Goal: Task Accomplishment & Management: Complete application form

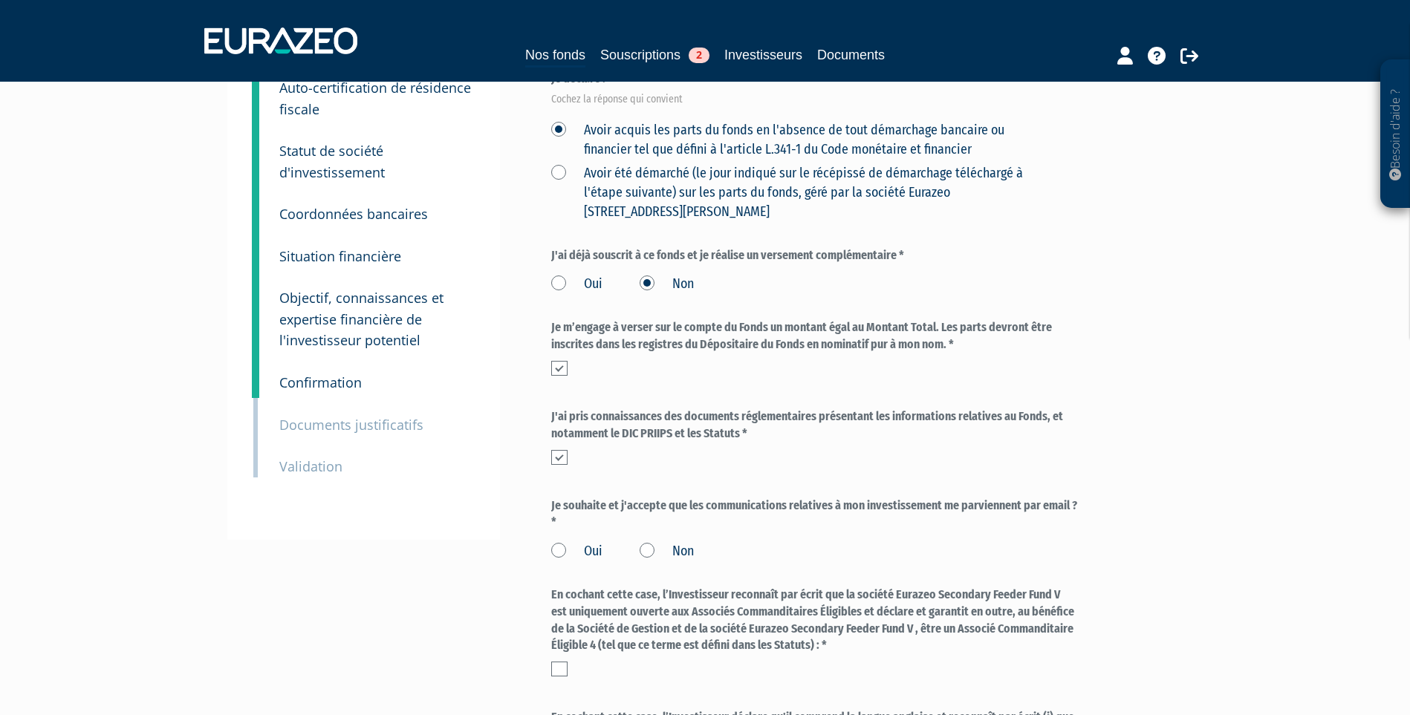
scroll to position [297, 0]
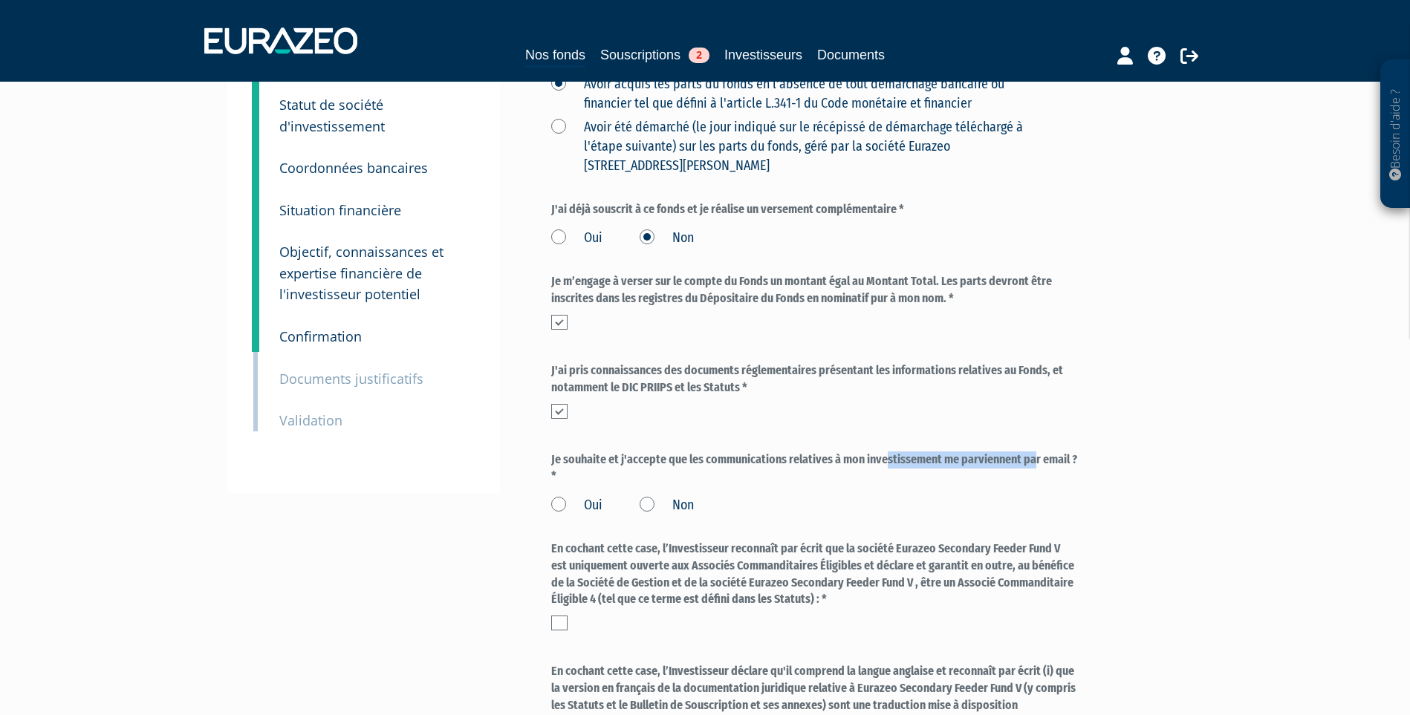
drag, startPoint x: 746, startPoint y: 495, endPoint x: 880, endPoint y: 497, distance: 134.5
click at [880, 486] on label "Je souhaite et j'accepte que les communications relatives à mon investissement …" at bounding box center [814, 469] width 526 height 34
click at [894, 486] on label "Je souhaite et j'accepte que les communications relatives à mon investissement …" at bounding box center [814, 469] width 526 height 34
drag, startPoint x: 608, startPoint y: 313, endPoint x: 704, endPoint y: 316, distance: 95.9
click at [704, 307] on label "Je m’engage à verser sur le compte du Fonds un montant égal au Montant Total. L…" at bounding box center [814, 290] width 526 height 34
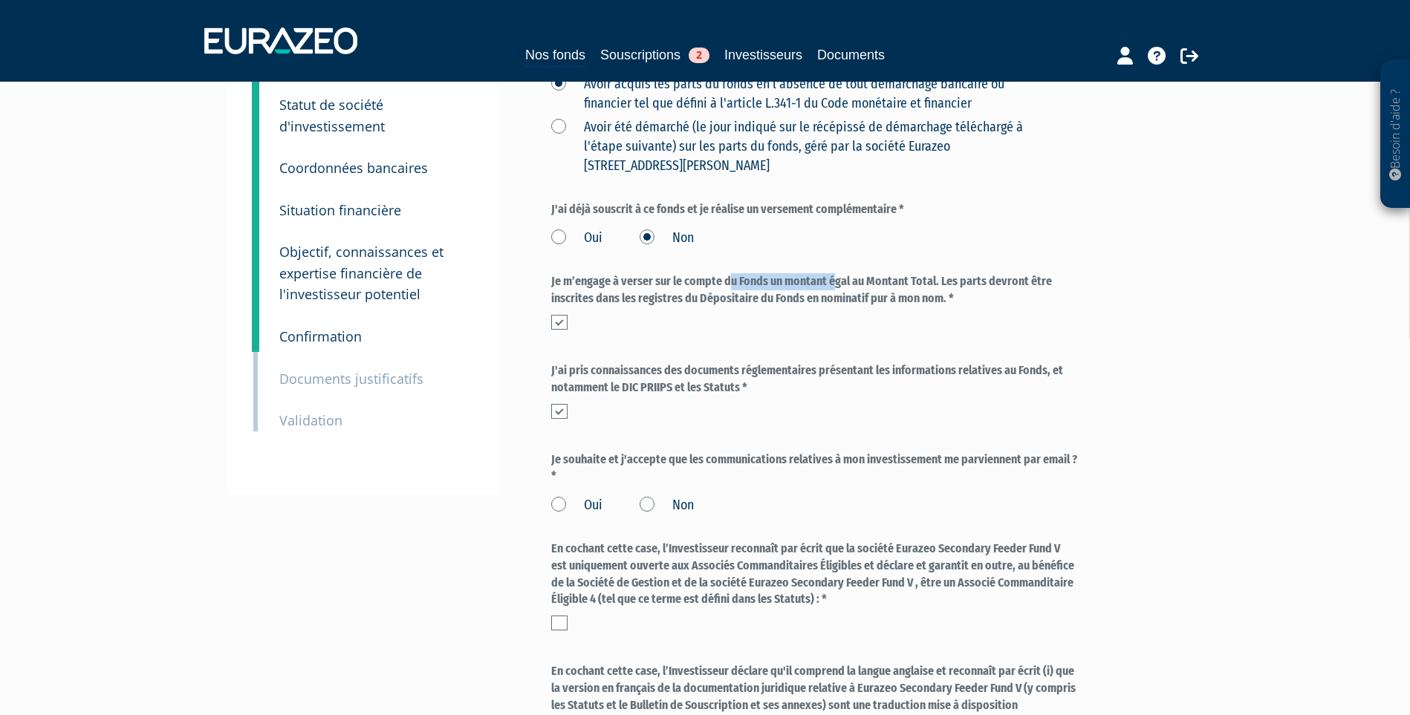
click at [708, 307] on label "Je m’engage à verser sur le compte du Fonds un montant égal au Montant Total. L…" at bounding box center [814, 290] width 526 height 34
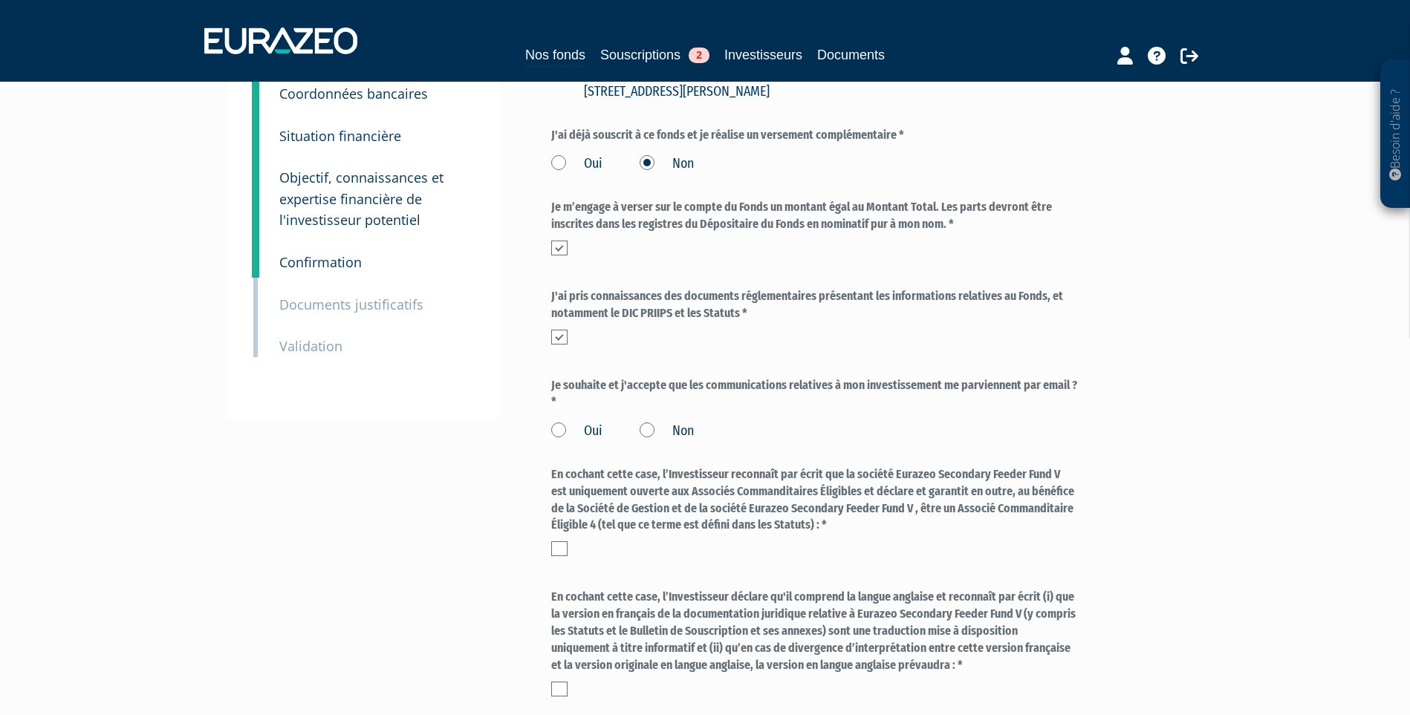
scroll to position [446, 0]
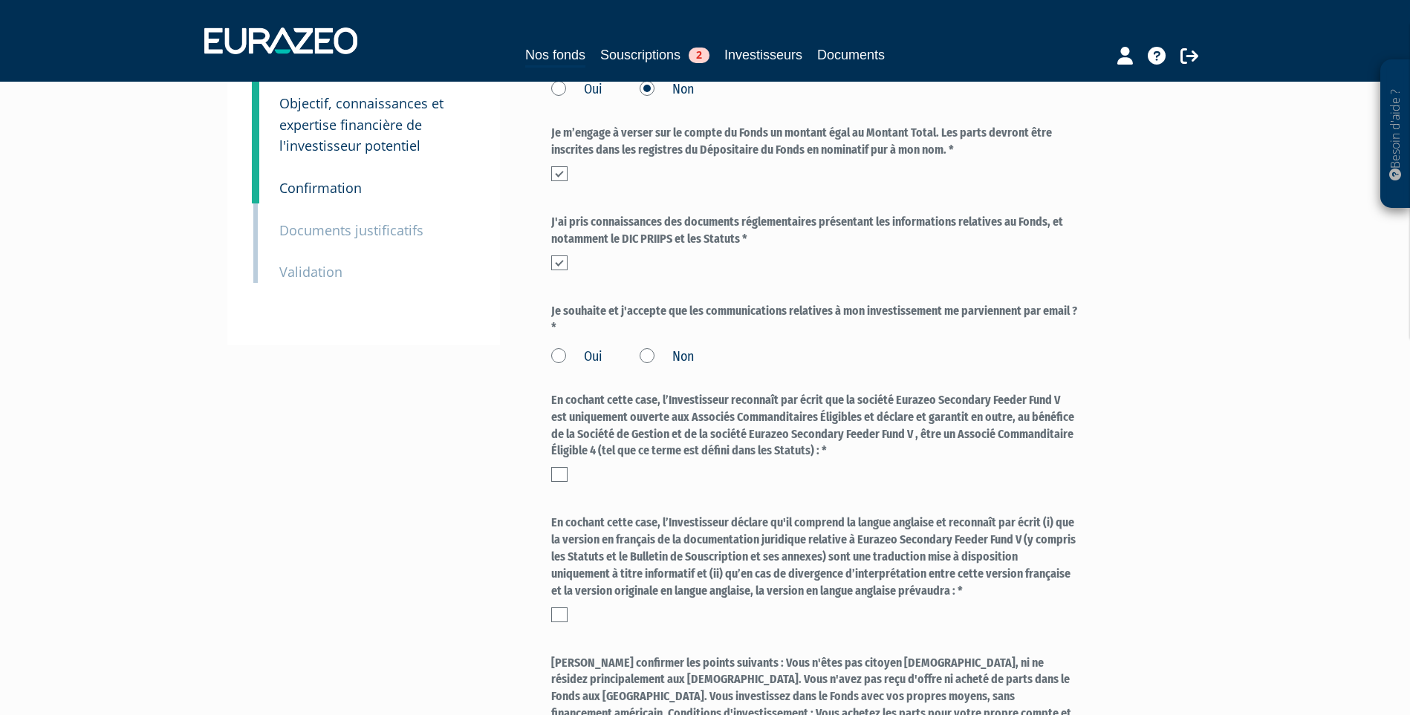
click at [567, 367] on label "Oui" at bounding box center [576, 357] width 51 height 19
click at [0, 0] on input "Oui" at bounding box center [0, 0] width 0 height 0
click at [560, 482] on label at bounding box center [559, 474] width 16 height 15
click at [0, 0] on input "checkbox" at bounding box center [0, 0] width 0 height 0
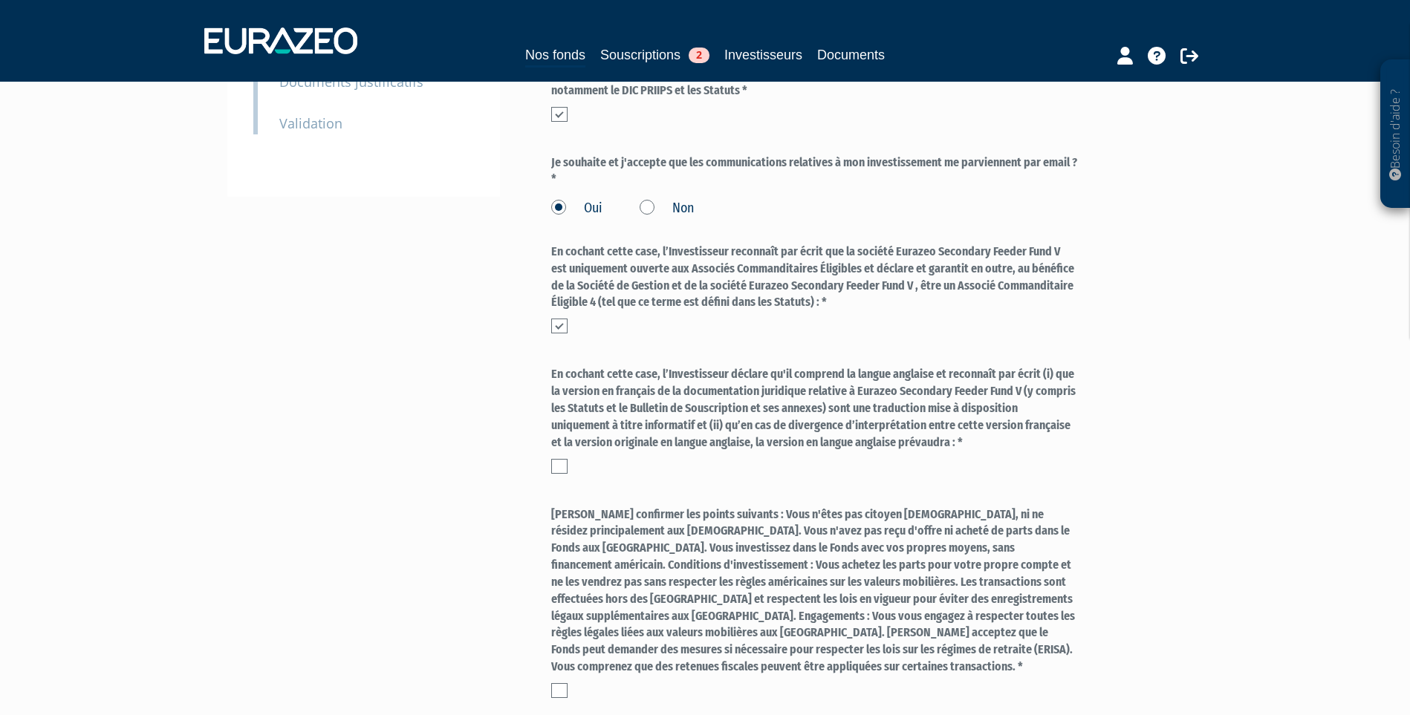
click at [565, 474] on label at bounding box center [559, 466] width 16 height 15
click at [0, 0] on input "checkbox" at bounding box center [0, 0] width 0 height 0
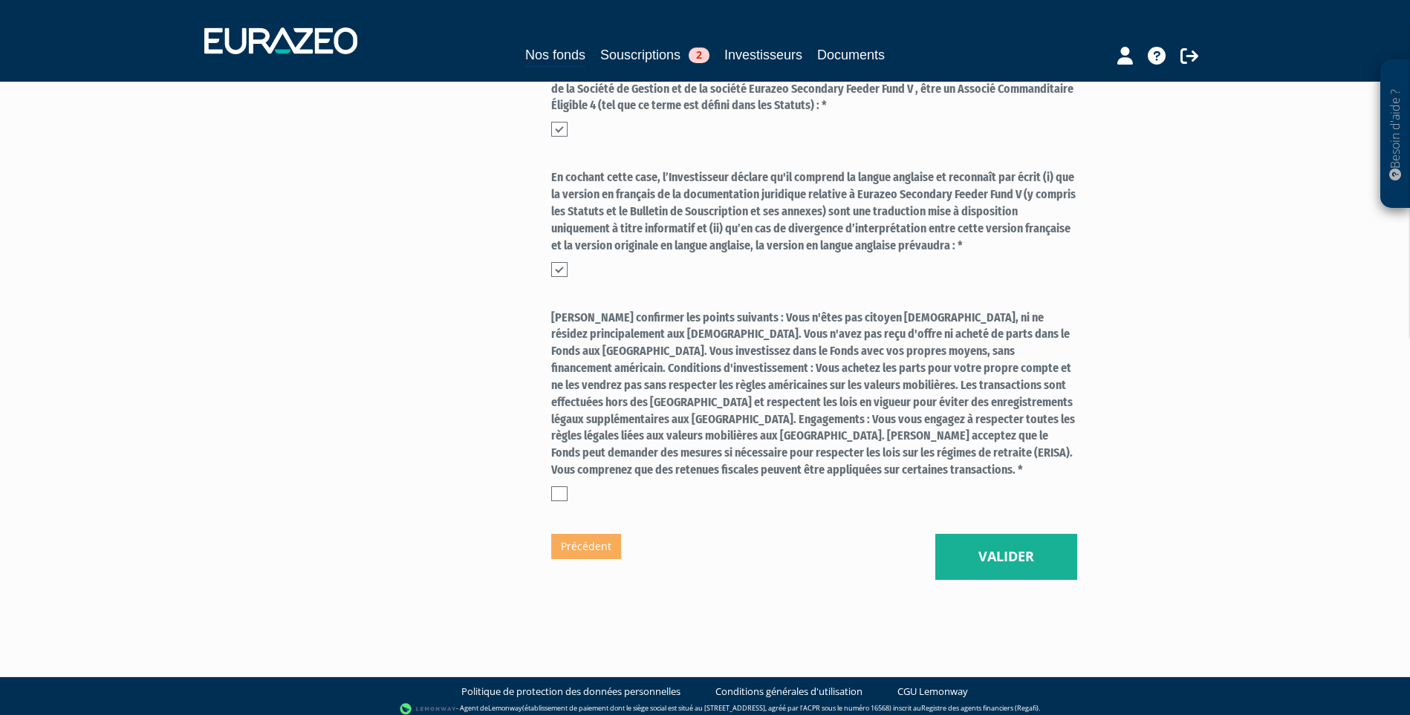
scroll to position [817, 0]
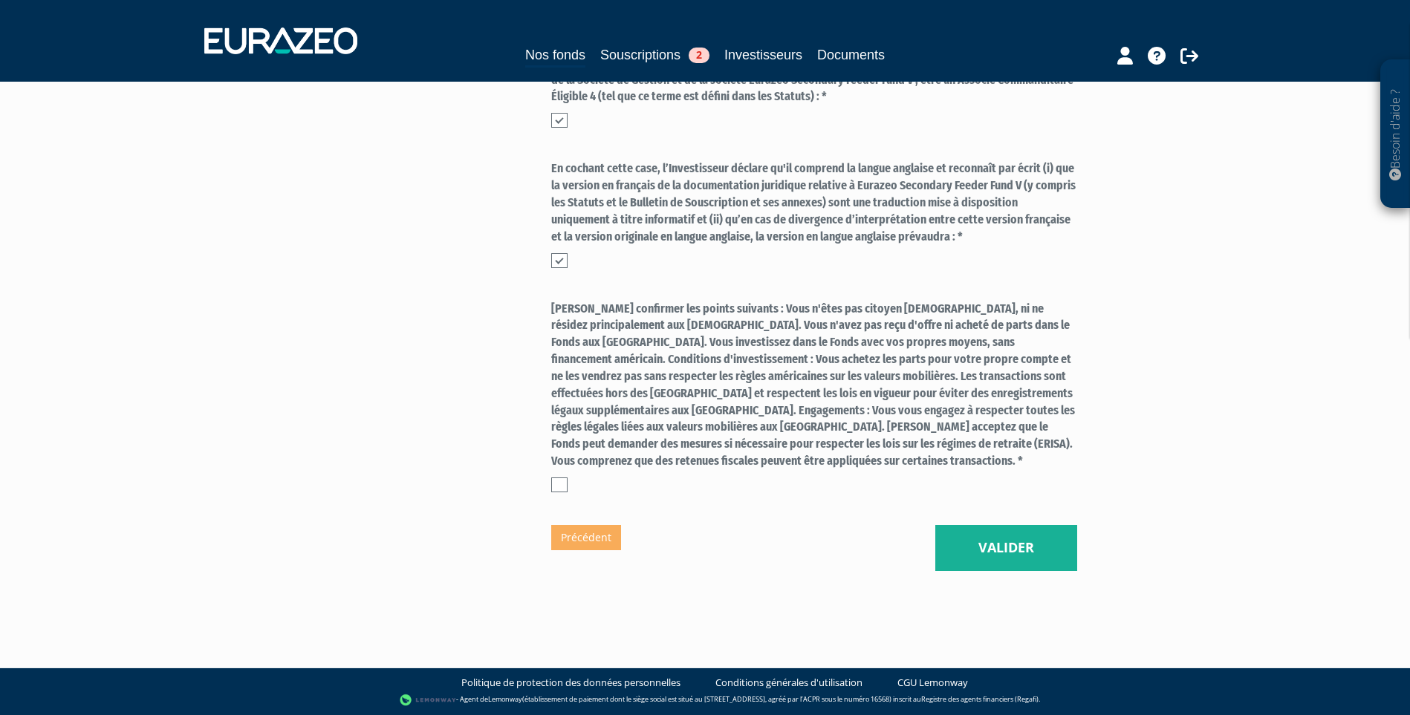
click at [564, 486] on label at bounding box center [559, 485] width 16 height 15
click at [0, 0] on input "checkbox" at bounding box center [0, 0] width 0 height 0
click at [985, 543] on button "Valider" at bounding box center [1006, 548] width 142 height 46
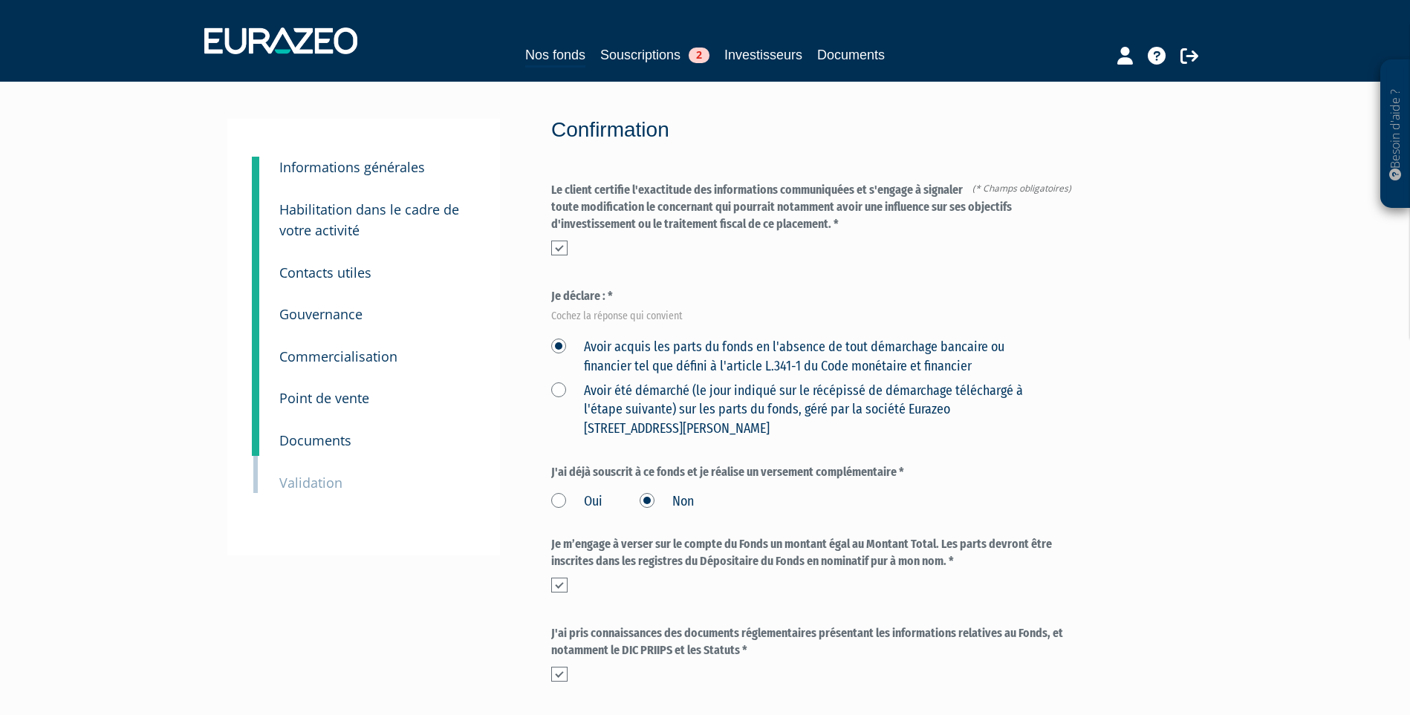
scroll to position [279, 0]
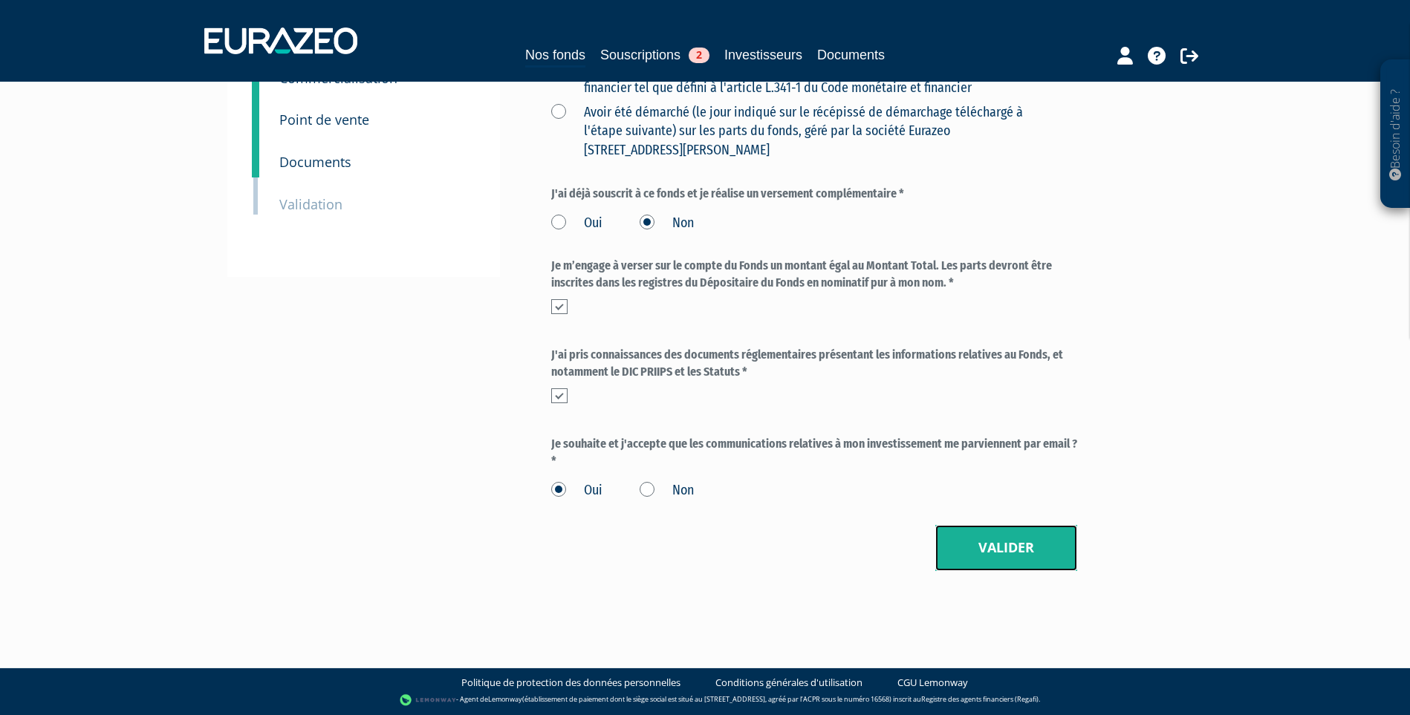
click at [990, 547] on button "Valider" at bounding box center [1006, 548] width 142 height 46
